Goal: Task Accomplishment & Management: Use online tool/utility

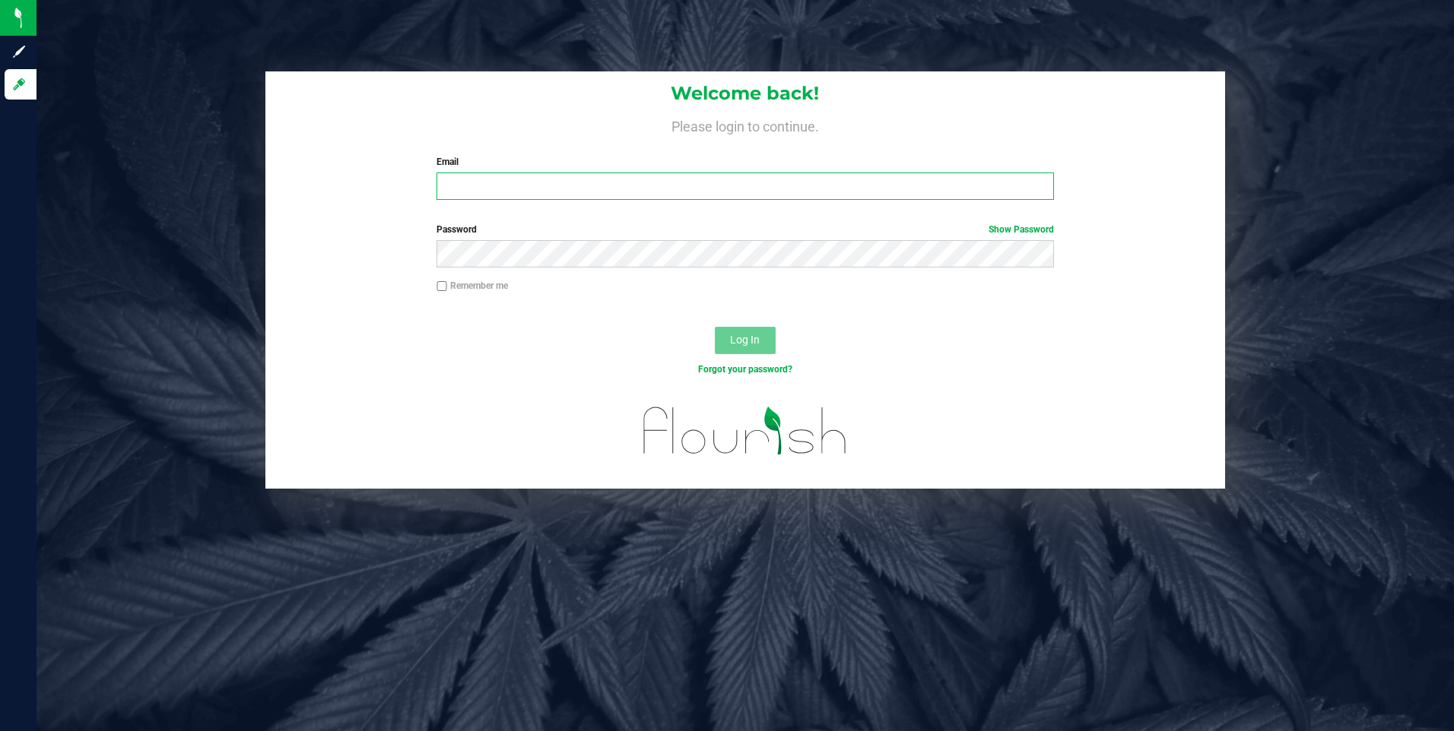
type input "[EMAIL_ADDRESS][DOMAIN_NAME]"
click at [747, 341] on span "Log In" at bounding box center [745, 340] width 30 height 12
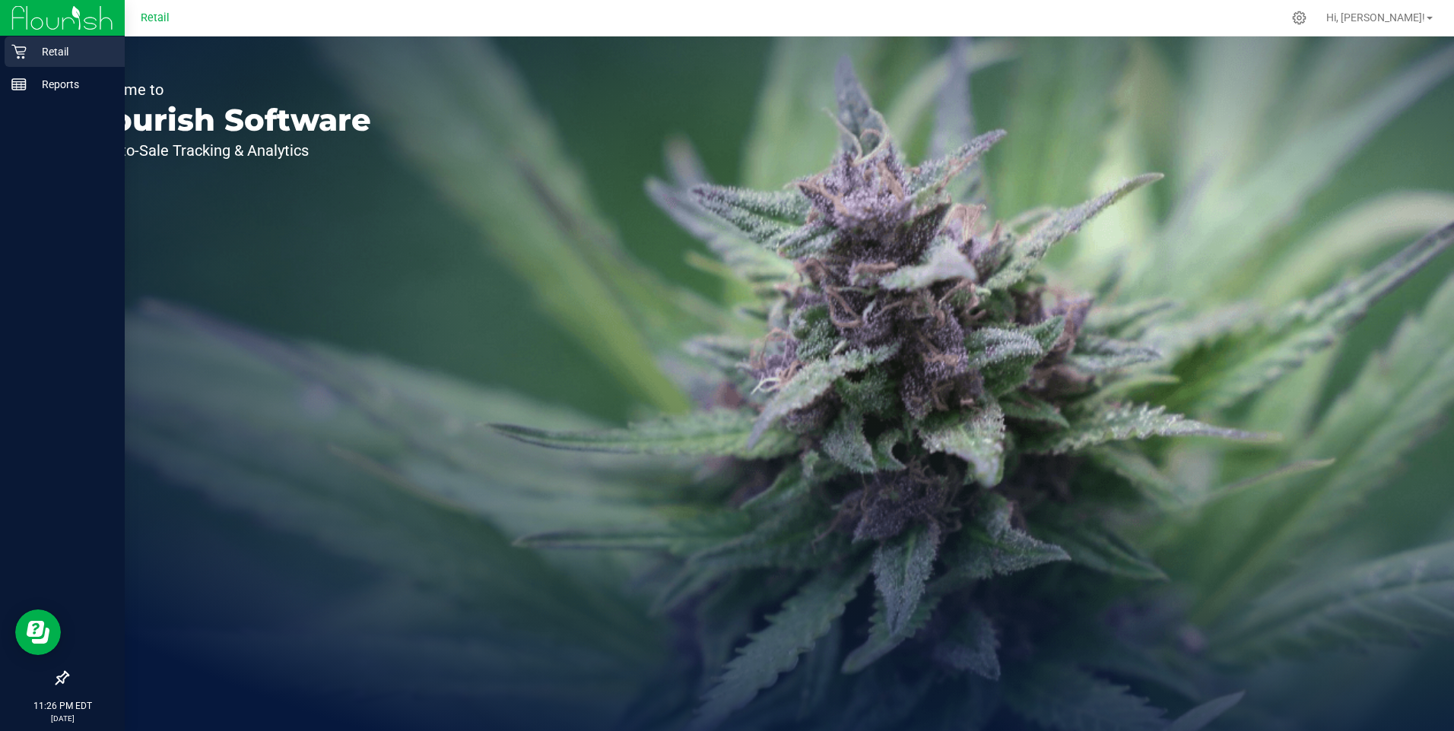
click at [67, 49] on p "Retail" at bounding box center [72, 52] width 91 height 18
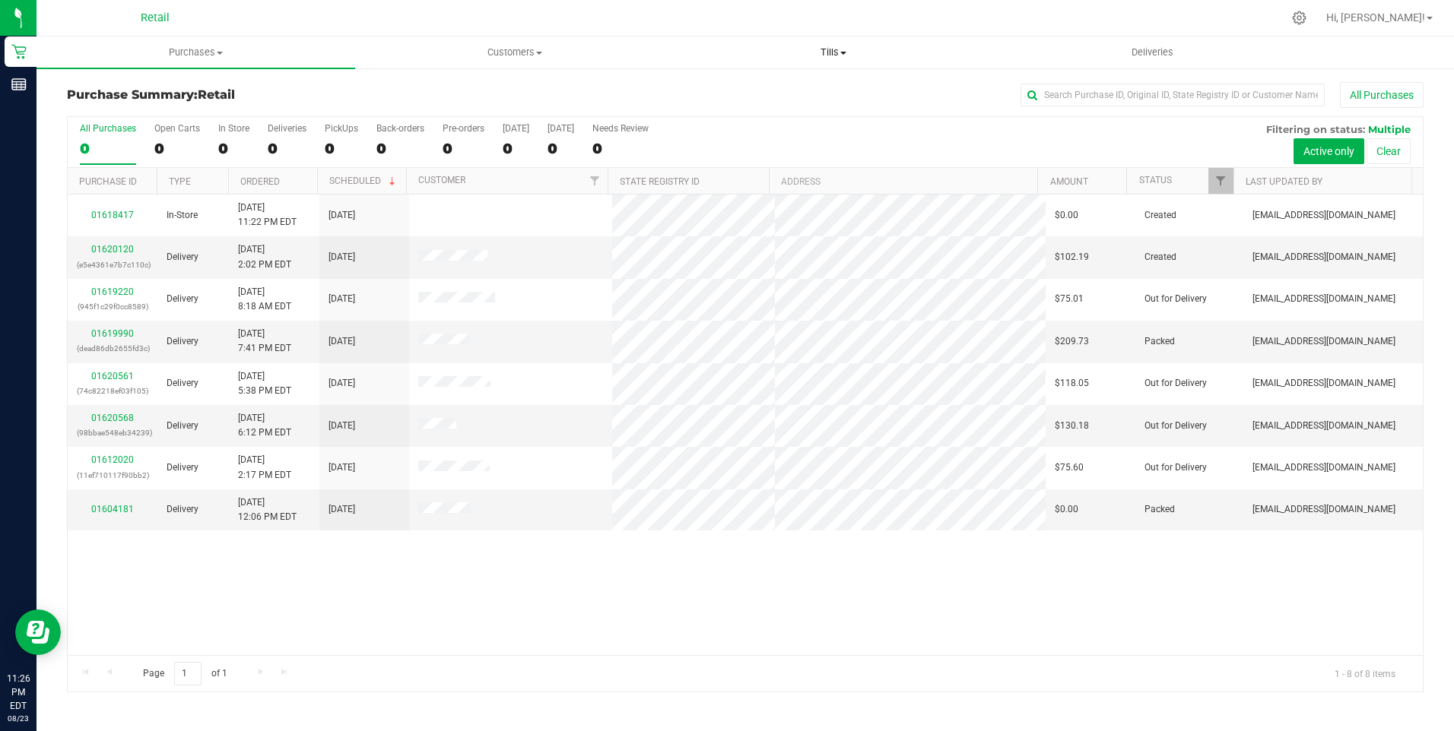
click at [819, 52] on span "Tills" at bounding box center [833, 53] width 317 height 14
click at [698, 91] on span "Manage tills" at bounding box center [725, 91] width 103 height 13
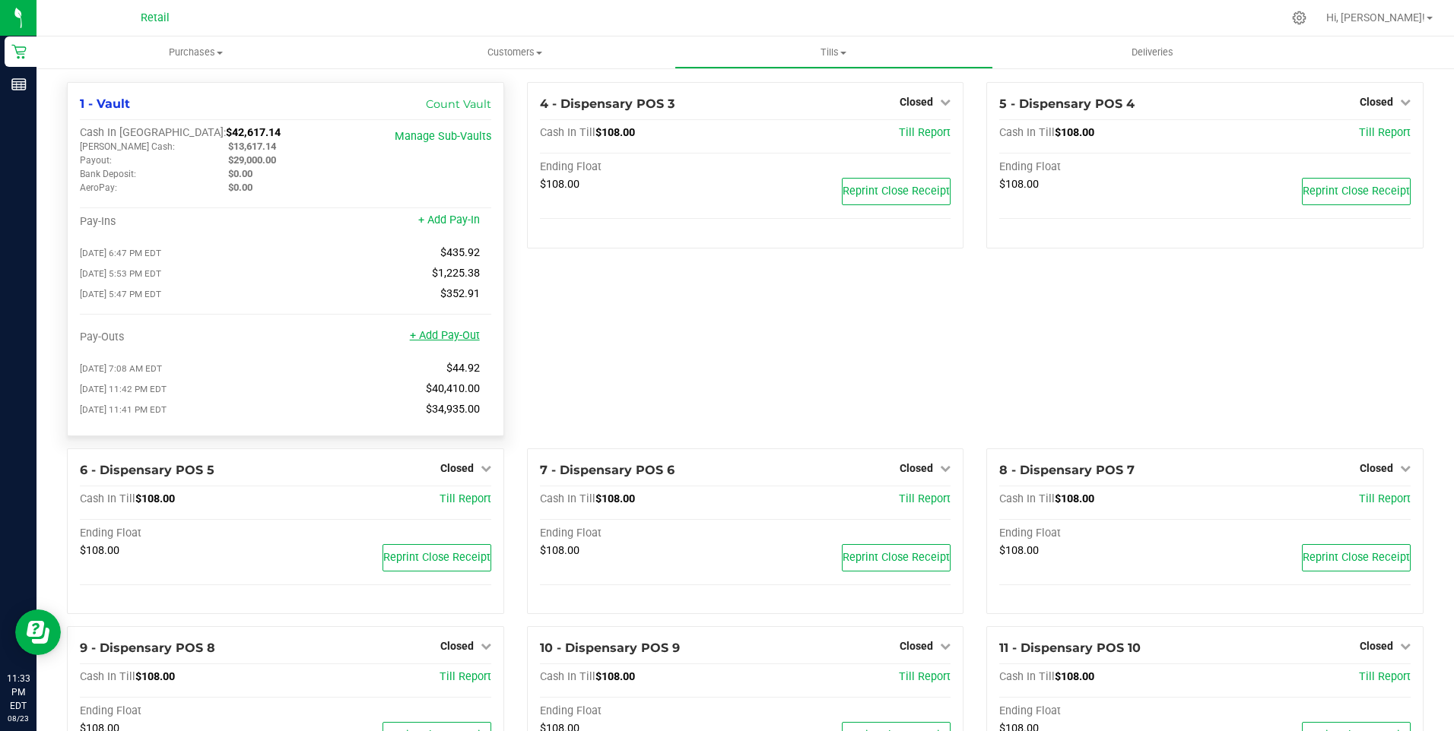
click at [458, 342] on link "+ Add Pay-Out" at bounding box center [445, 335] width 70 height 13
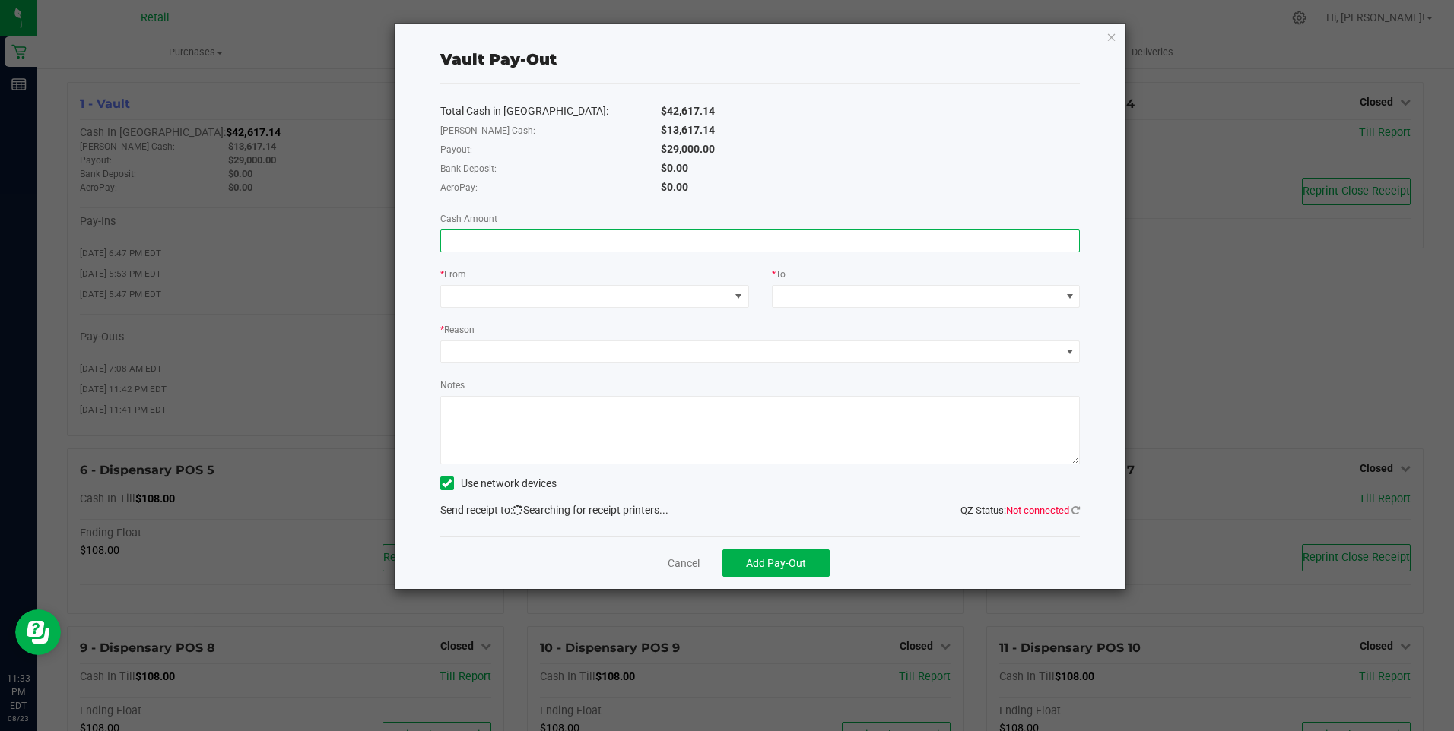
click at [468, 249] on input at bounding box center [760, 240] width 639 height 21
type input "$29,000.00"
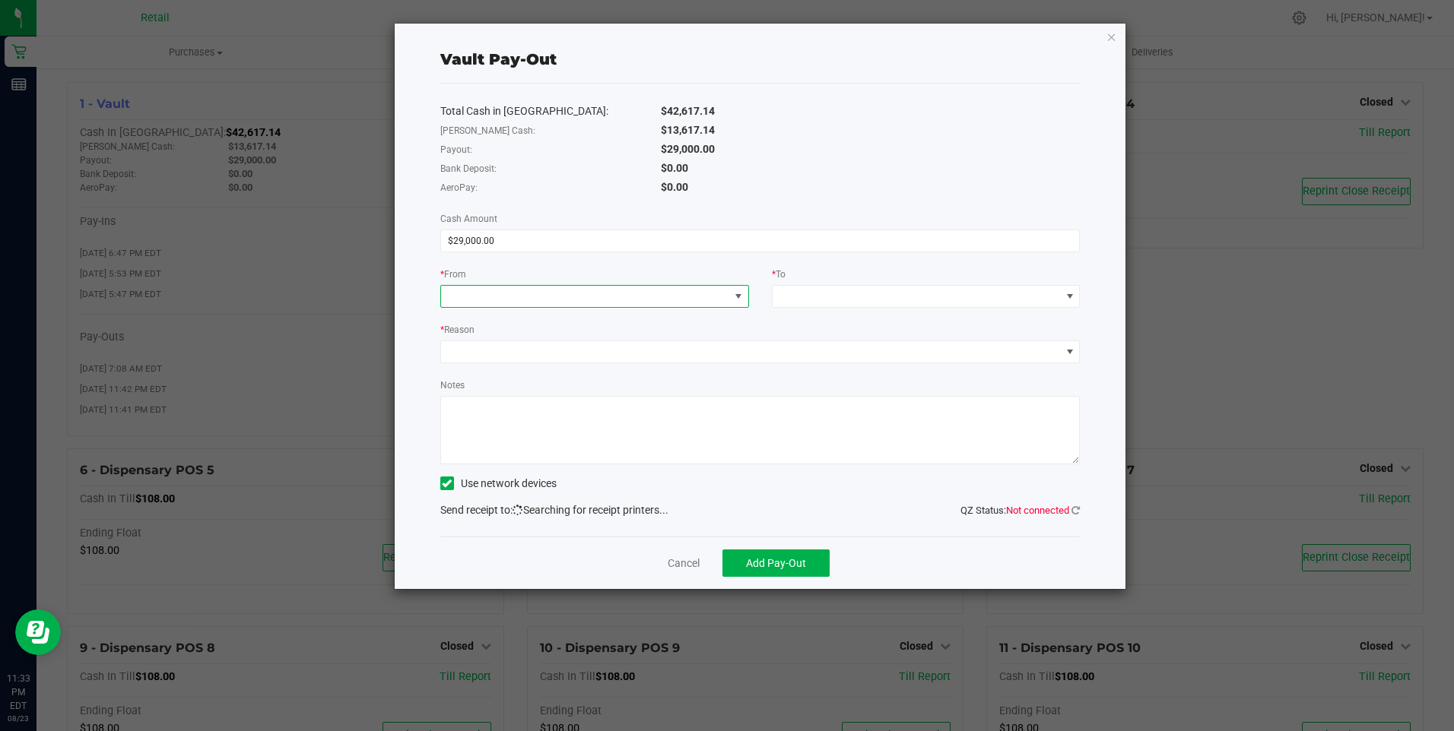
click at [499, 299] on span at bounding box center [585, 296] width 288 height 21
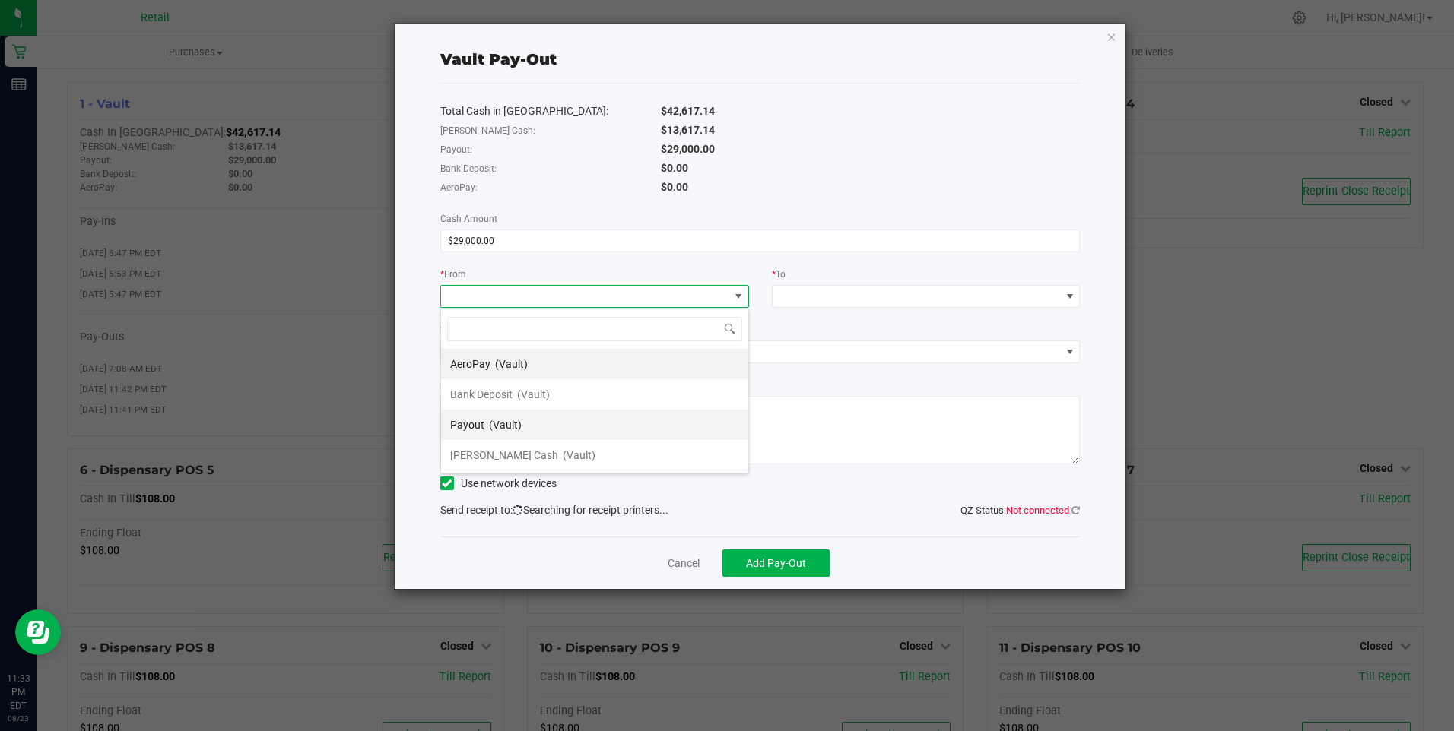
click at [477, 420] on span "Payout" at bounding box center [467, 425] width 34 height 12
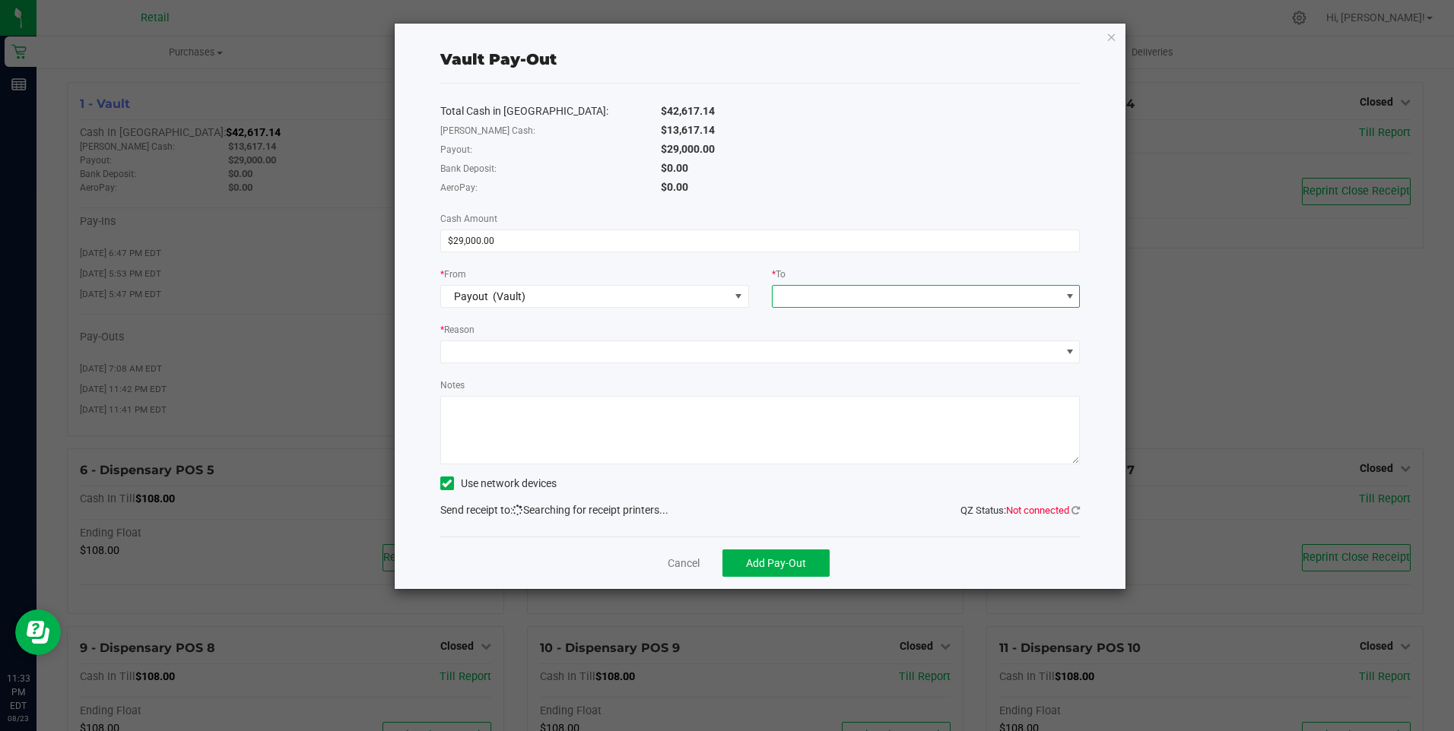
click at [825, 295] on span at bounding box center [916, 296] width 288 height 21
click at [801, 480] on span "[PERSON_NAME] Cash" at bounding box center [836, 486] width 108 height 12
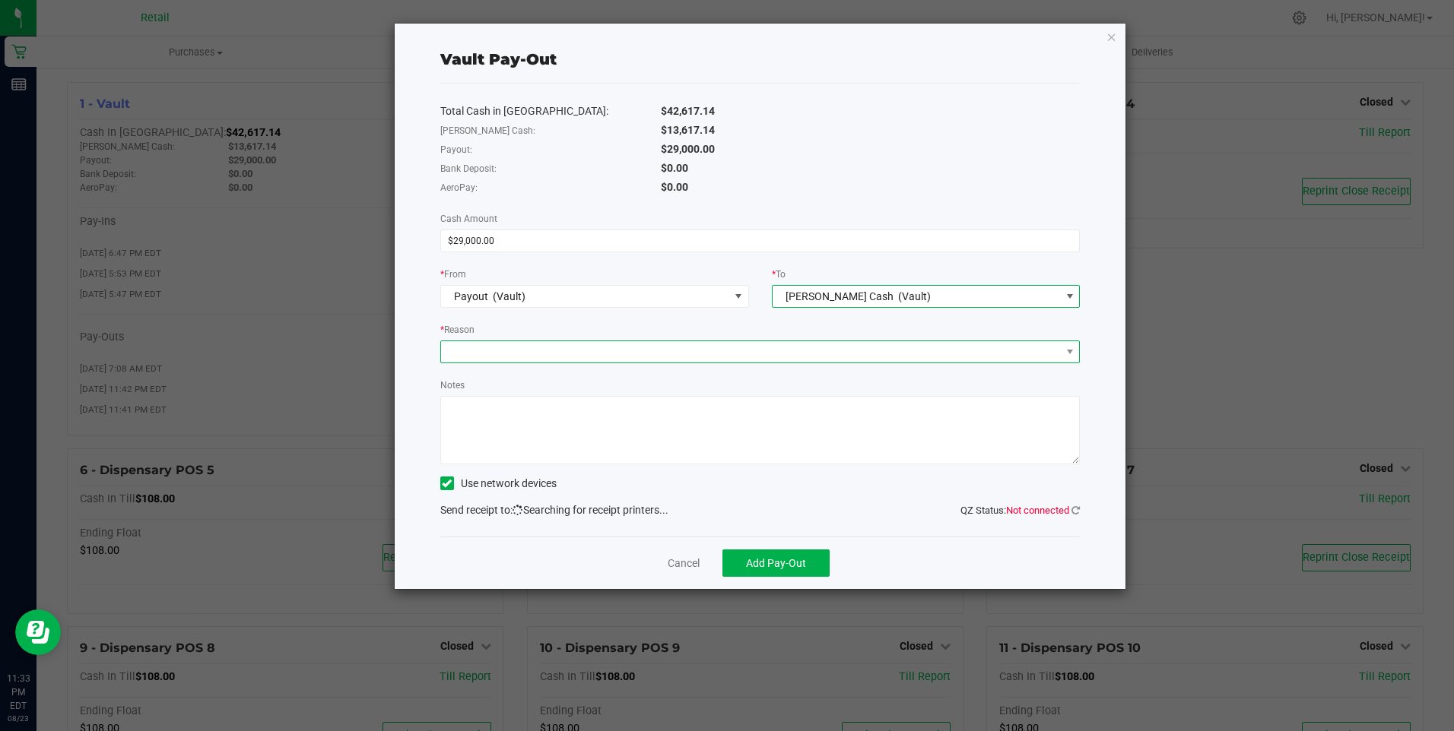
click at [484, 348] on span at bounding box center [751, 351] width 620 height 21
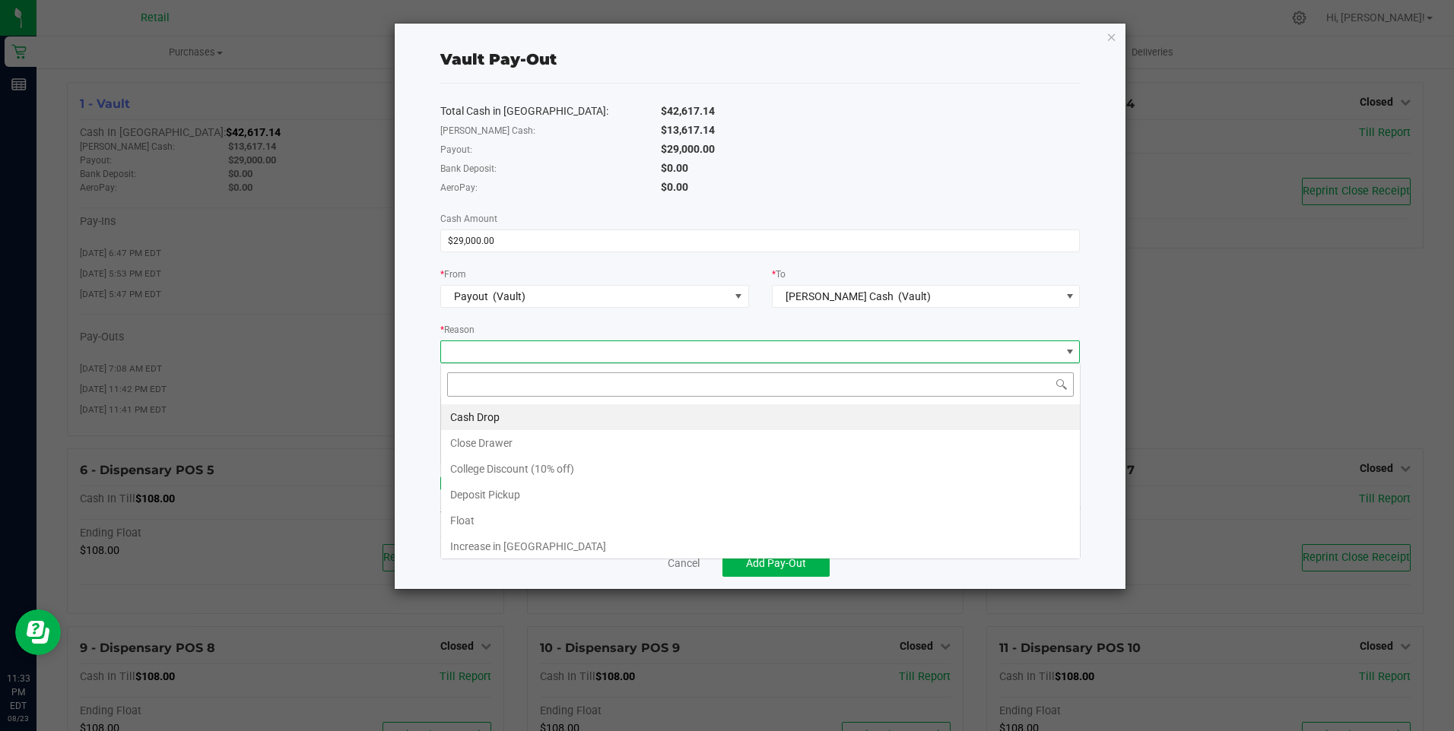
scroll to position [23, 639]
click at [484, 419] on li "Cash Drop" at bounding box center [760, 417] width 639 height 26
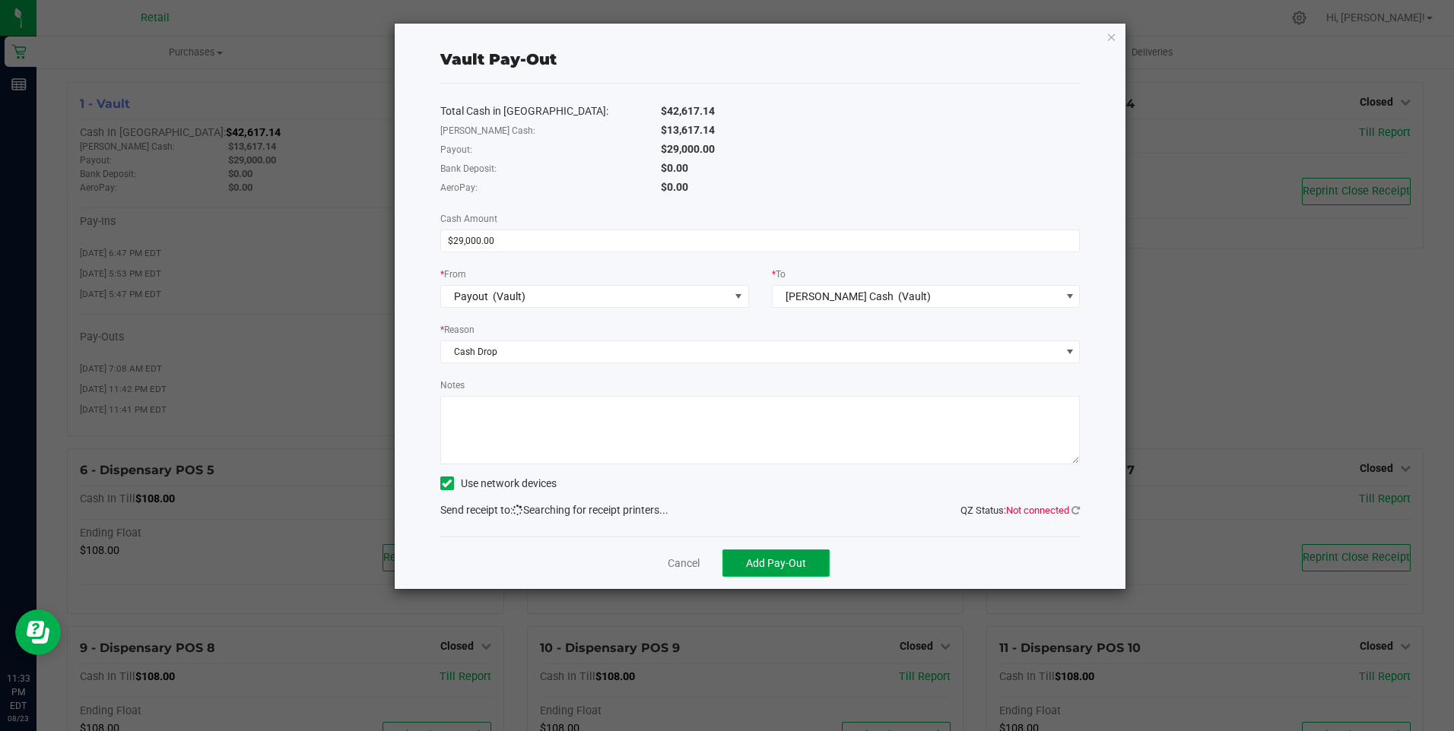
click at [778, 569] on span "Add Pay-Out" at bounding box center [776, 563] width 60 height 12
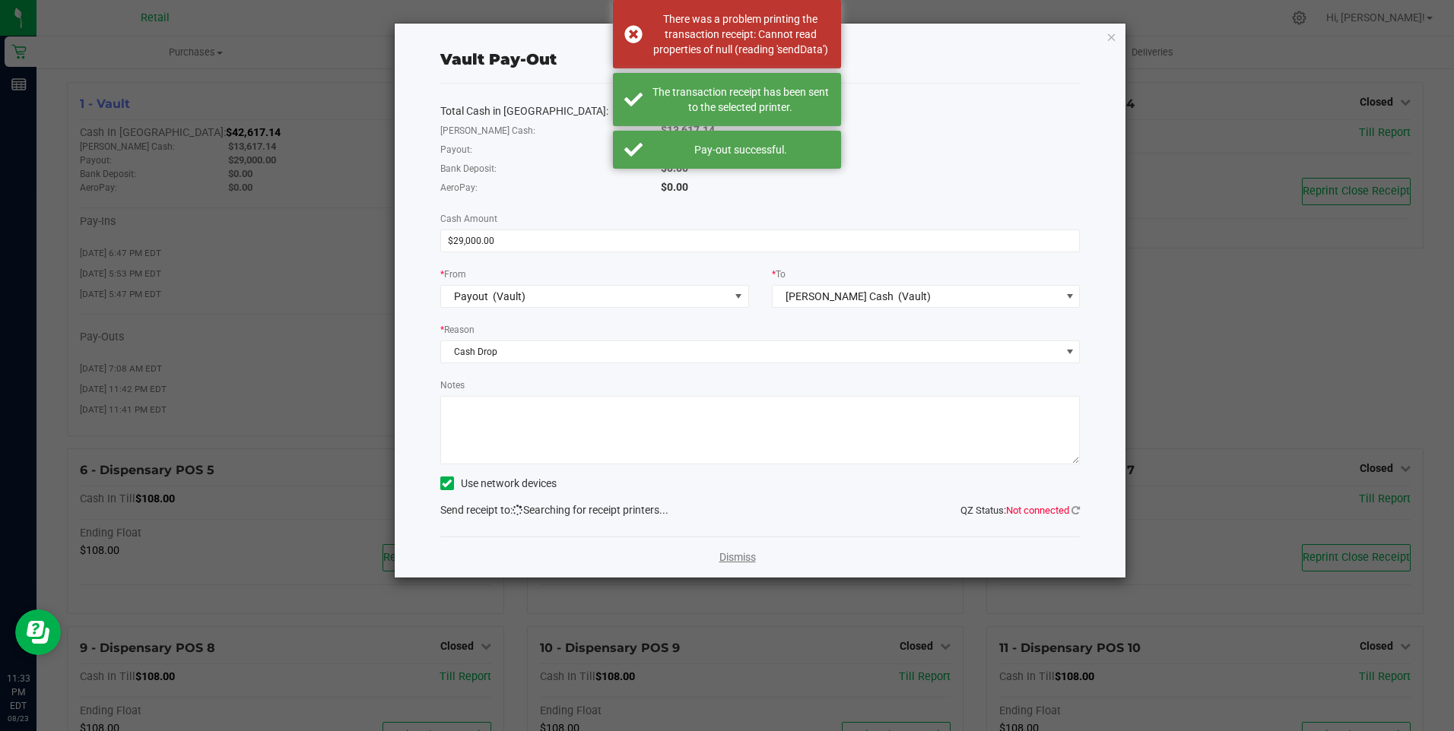
click at [732, 551] on link "Dismiss" at bounding box center [737, 558] width 36 height 16
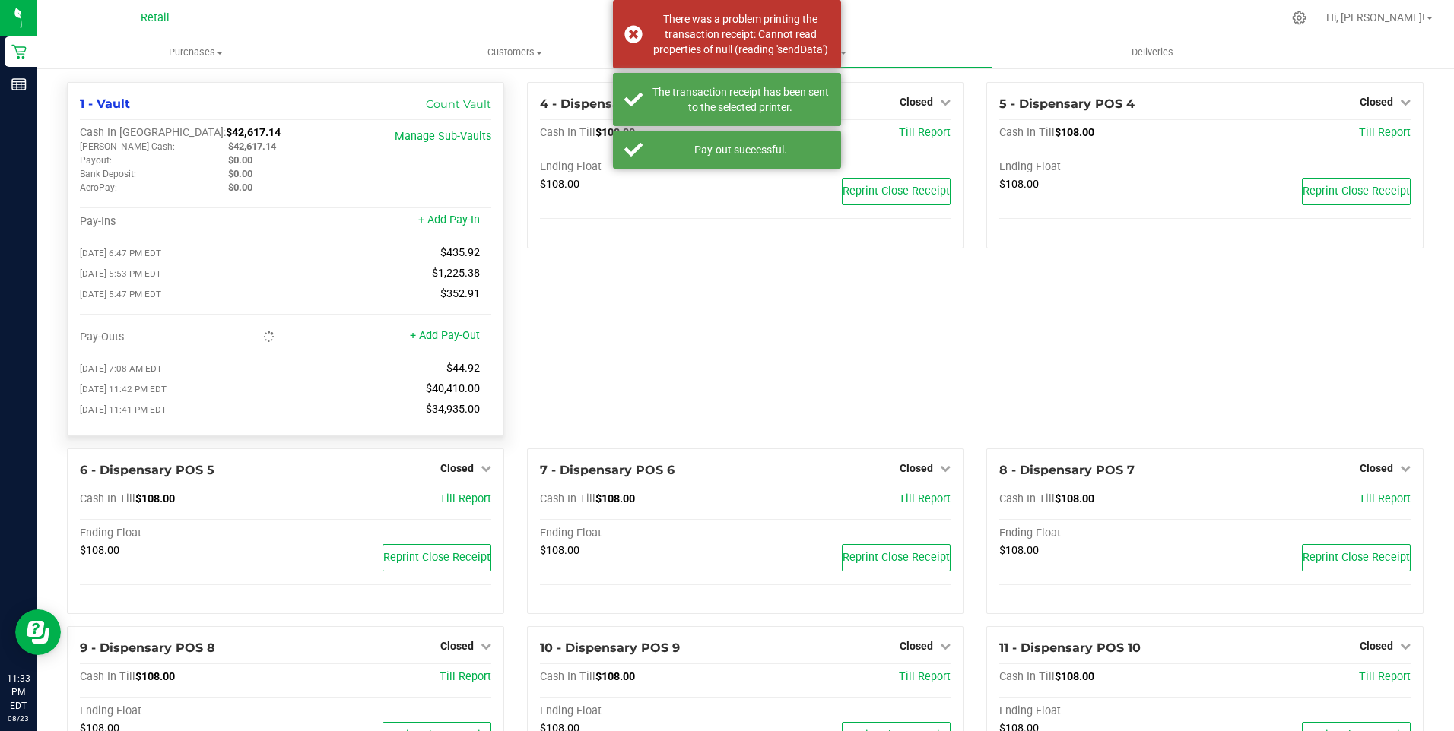
click at [456, 342] on link "+ Add Pay-Out" at bounding box center [445, 335] width 70 height 13
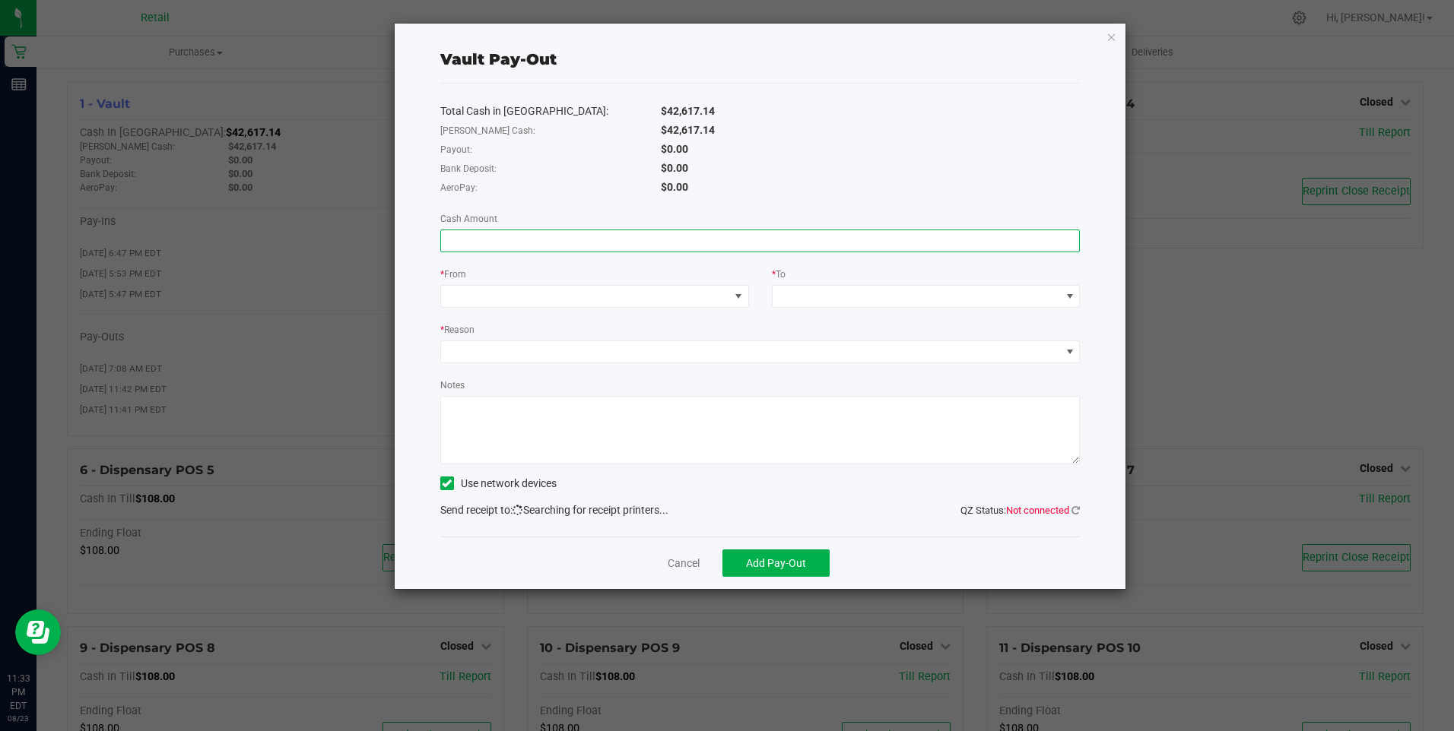
click at [466, 244] on input at bounding box center [760, 240] width 639 height 21
type input "$35,690.00"
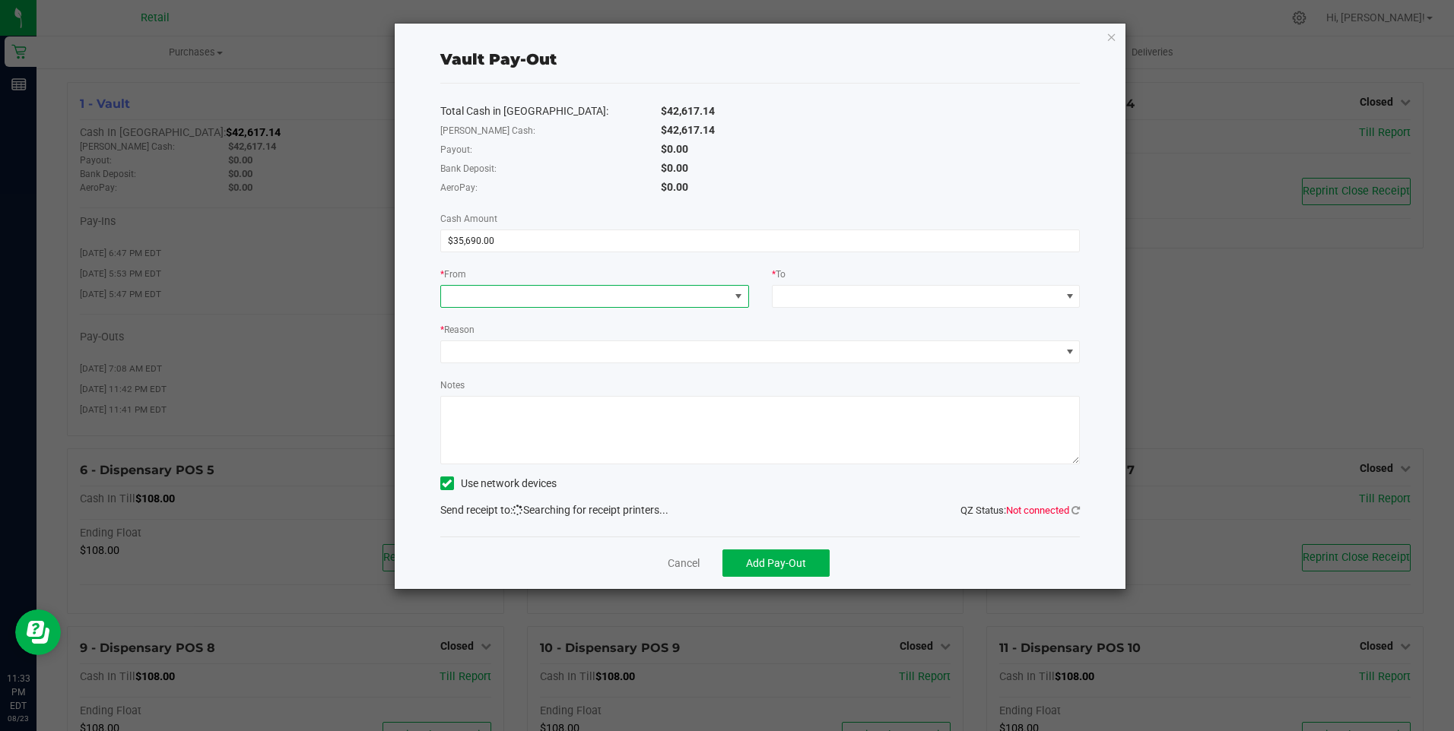
click at [465, 295] on span at bounding box center [585, 296] width 288 height 21
click at [467, 451] on span "[PERSON_NAME] Cash" at bounding box center [504, 455] width 108 height 12
click at [850, 296] on span at bounding box center [916, 296] width 288 height 21
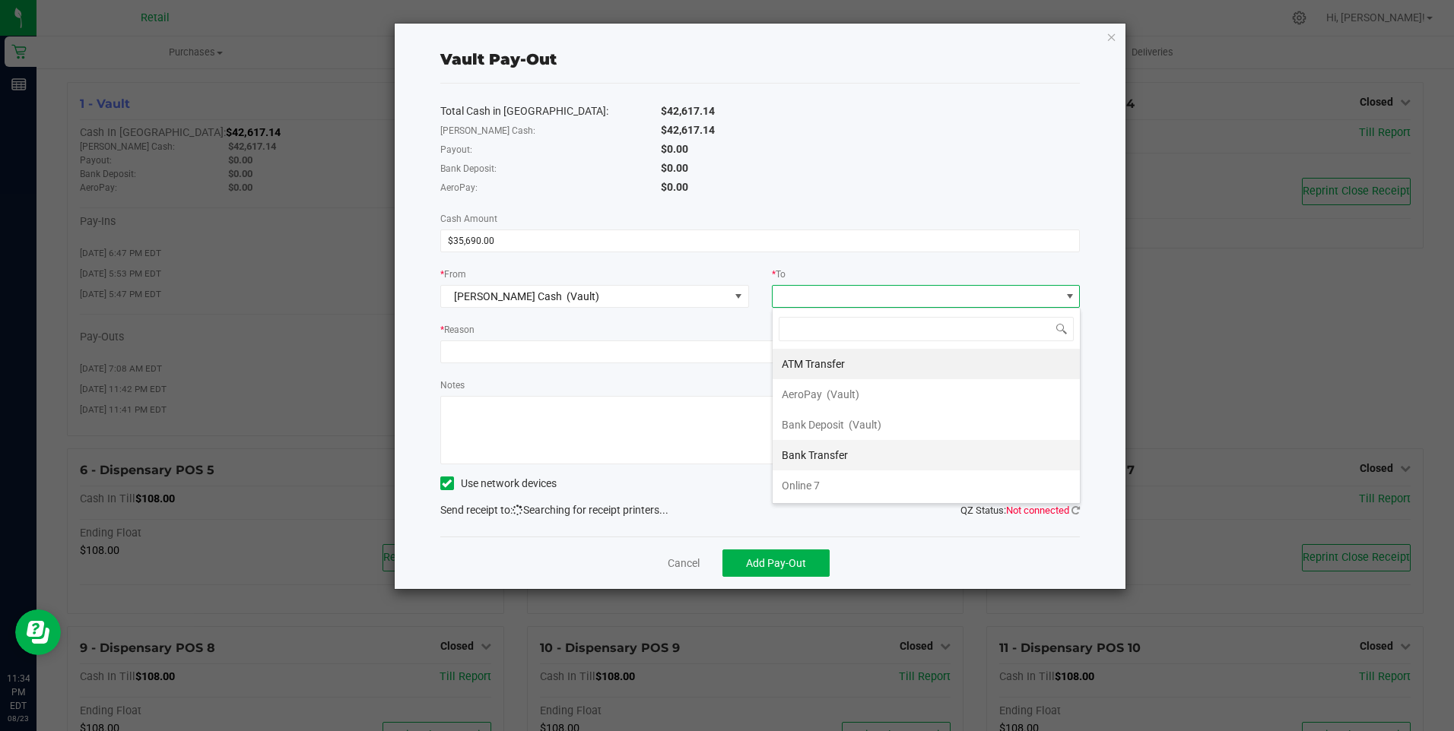
click at [834, 451] on span "Bank Transfer" at bounding box center [815, 455] width 66 height 12
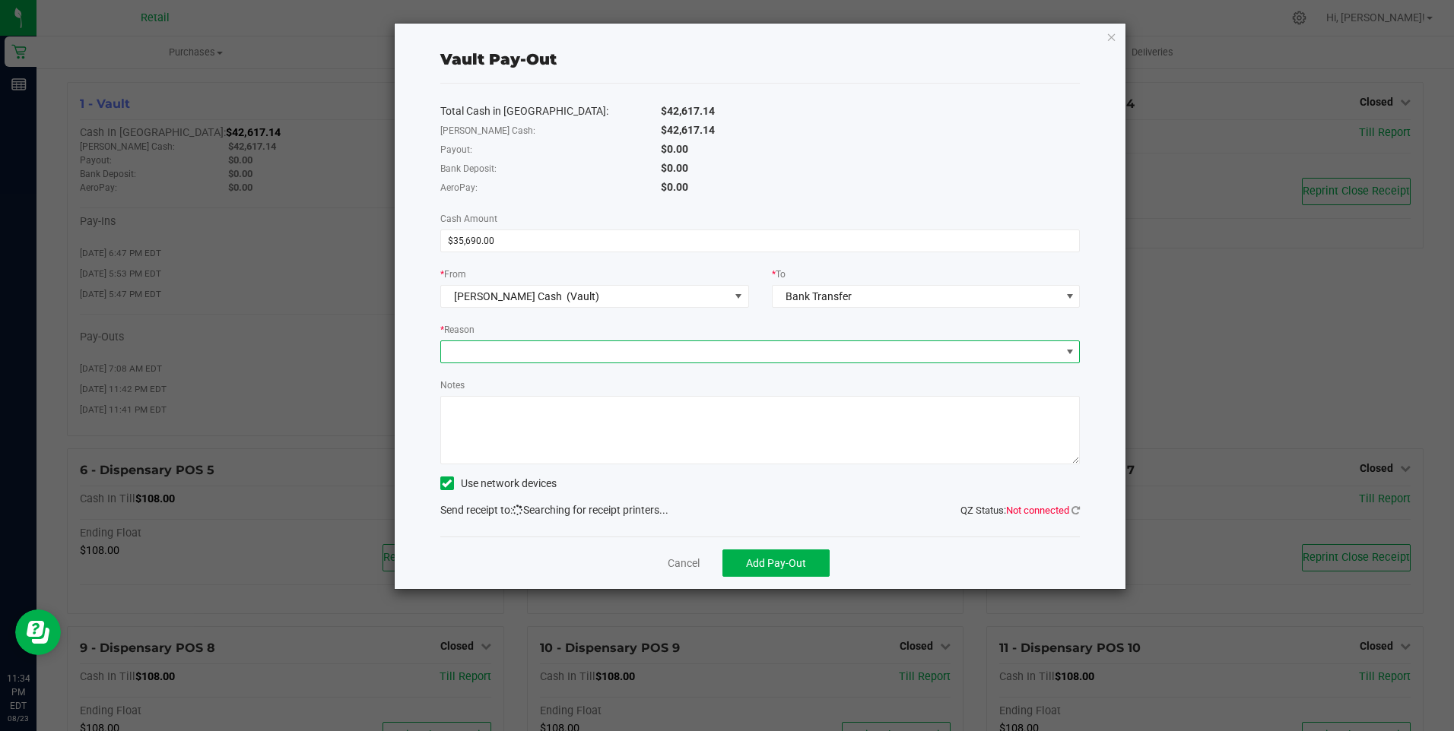
click at [461, 345] on span at bounding box center [751, 351] width 620 height 21
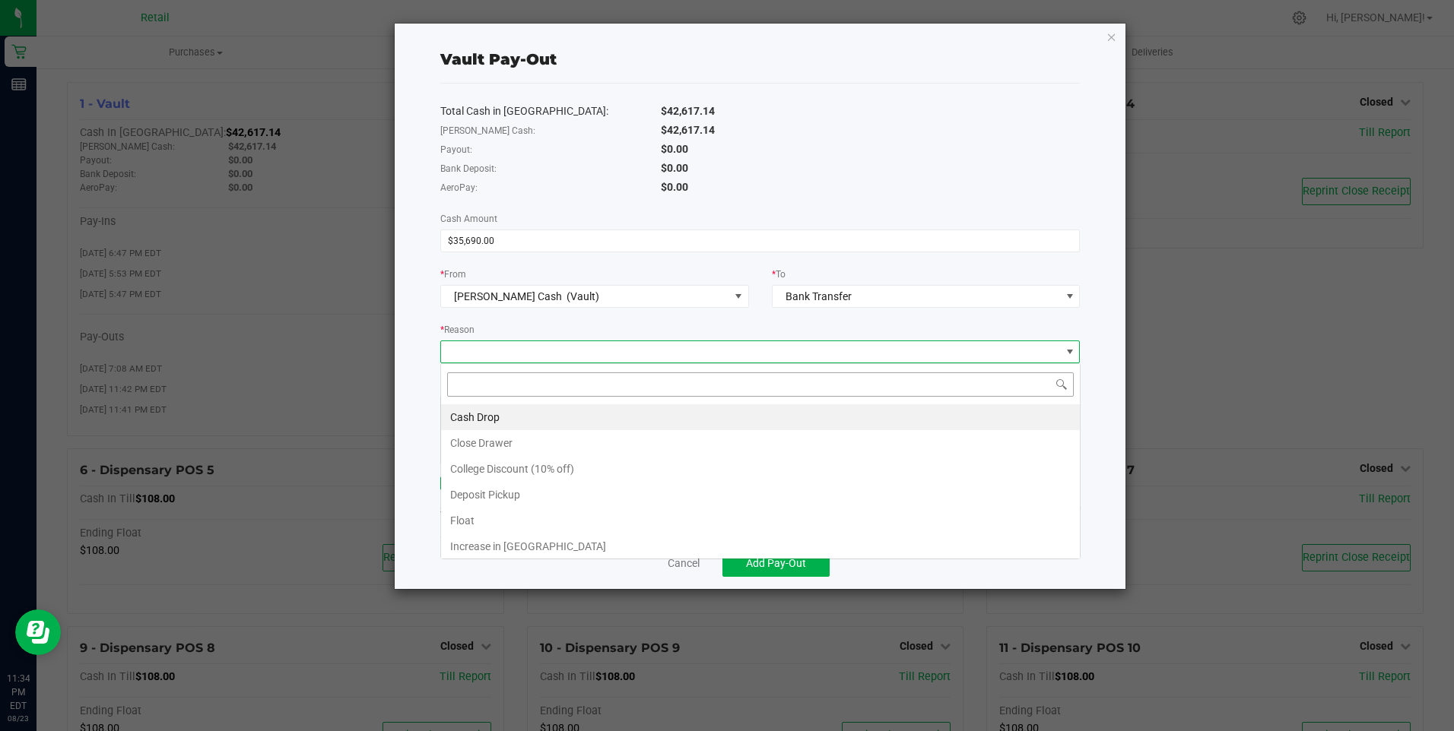
scroll to position [23, 639]
click at [476, 418] on li "Cash Drop" at bounding box center [760, 417] width 639 height 26
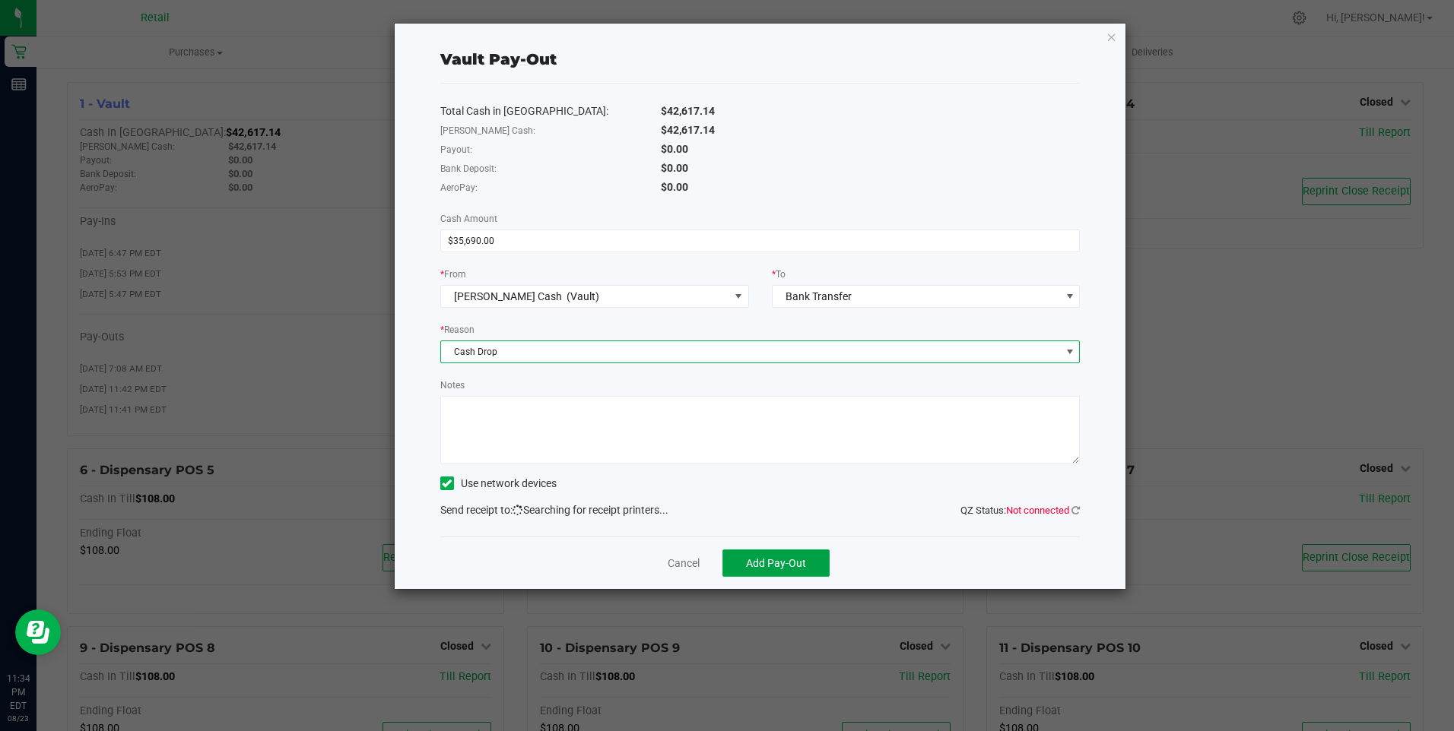
click at [775, 576] on button "Add Pay-Out" at bounding box center [775, 563] width 107 height 27
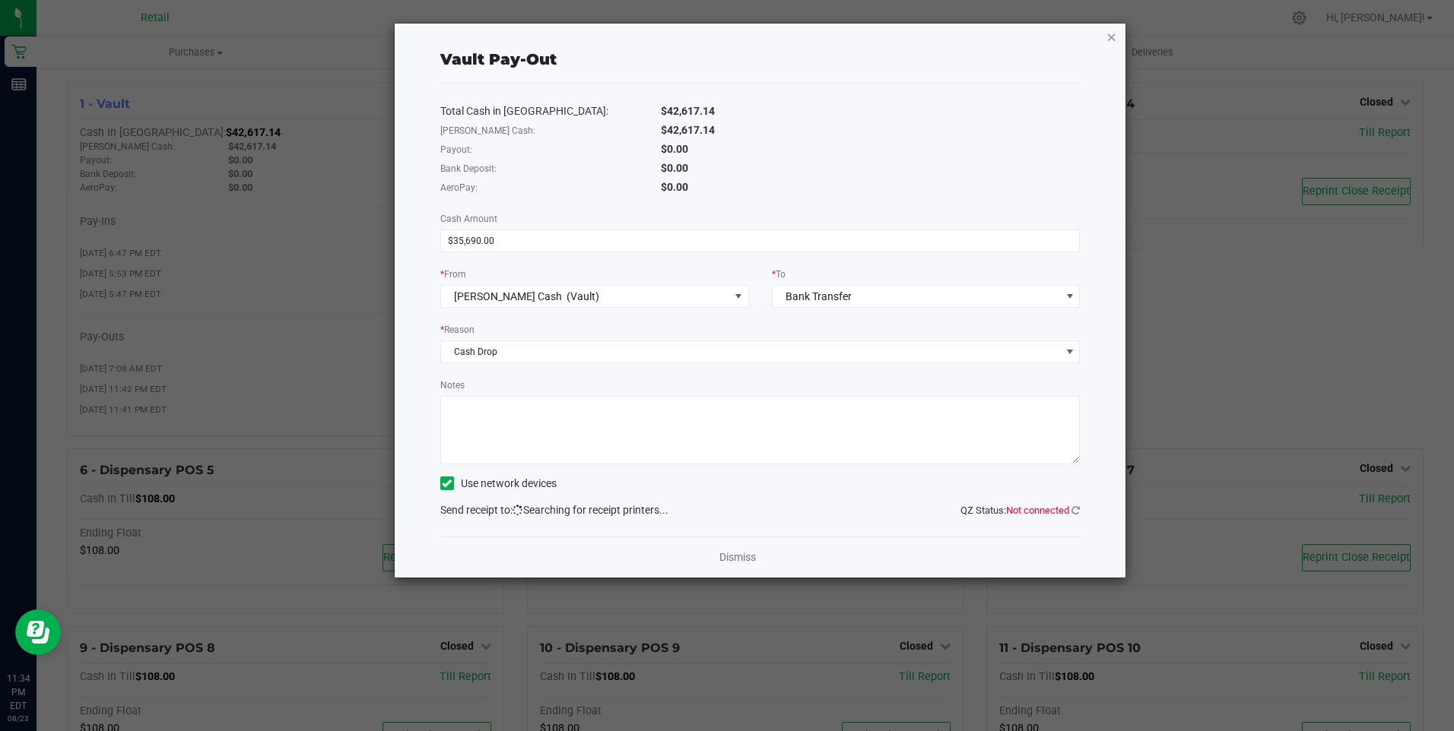
click at [1114, 39] on icon "button" at bounding box center [1111, 36] width 11 height 18
